Goal: Transaction & Acquisition: Subscribe to service/newsletter

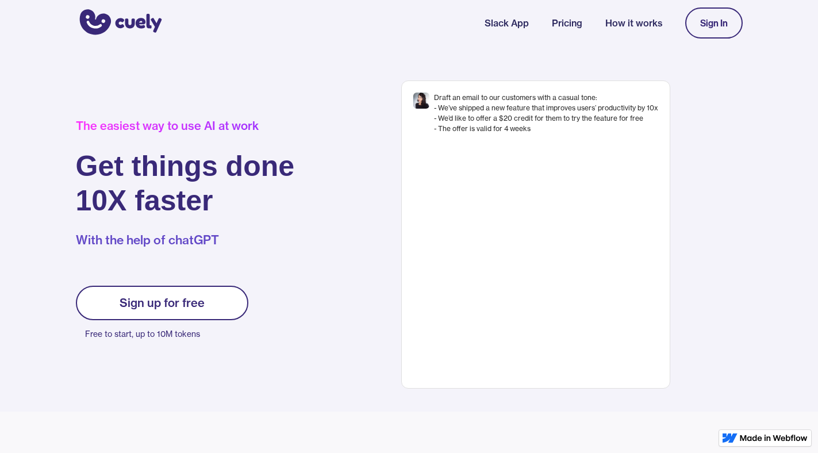
click at [197, 299] on div "Sign up for free" at bounding box center [162, 303] width 85 height 14
click at [197, 303] on div "Sign up for free" at bounding box center [162, 303] width 85 height 14
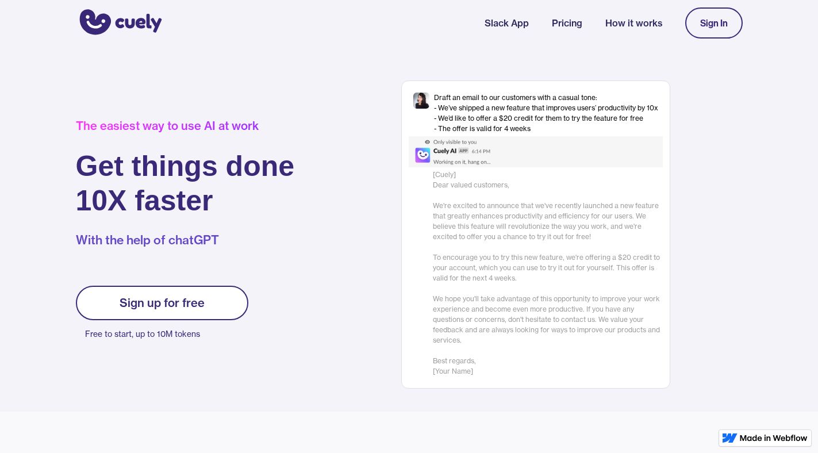
click at [197, 303] on div "Sign up for free" at bounding box center [162, 303] width 85 height 14
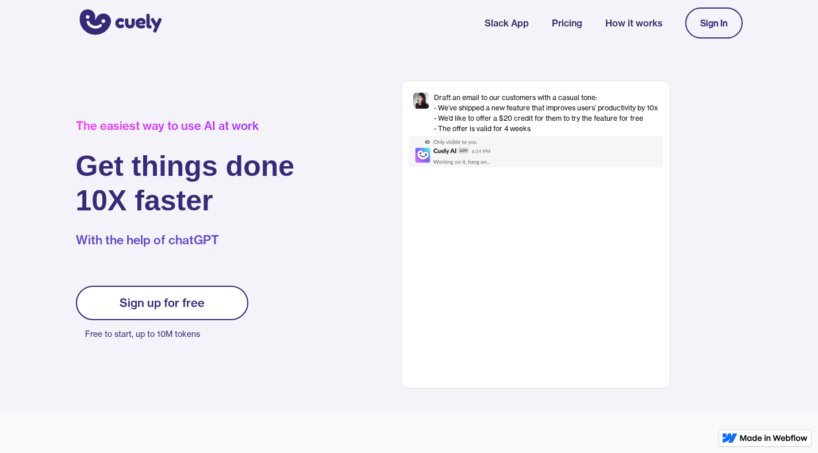
click at [723, 25] on div "Sign In" at bounding box center [714, 23] width 28 height 10
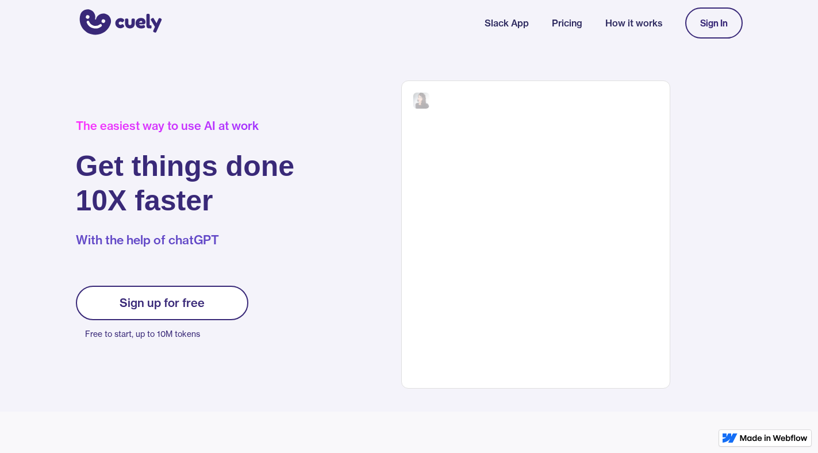
click at [723, 25] on div "Sign In" at bounding box center [714, 23] width 28 height 10
